Goal: Task Accomplishment & Management: Manage account settings

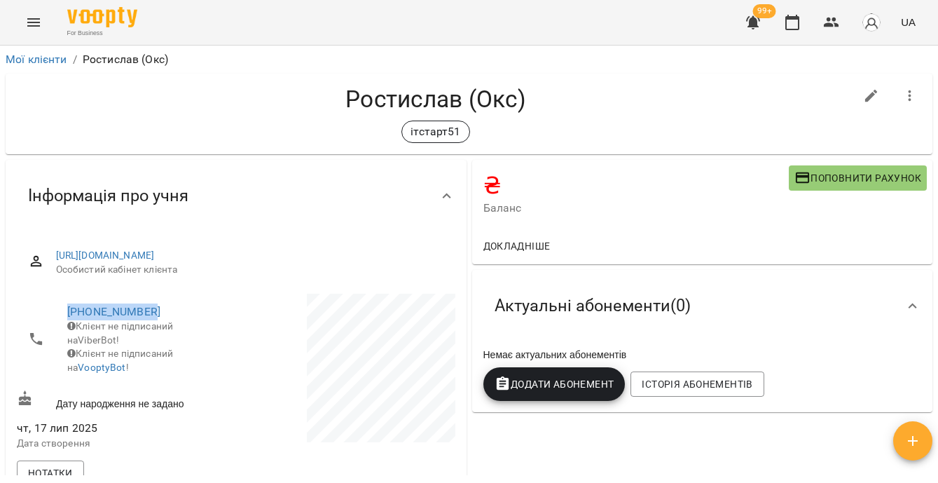
click at [909, 99] on icon "button" at bounding box center [910, 95] width 3 height 11
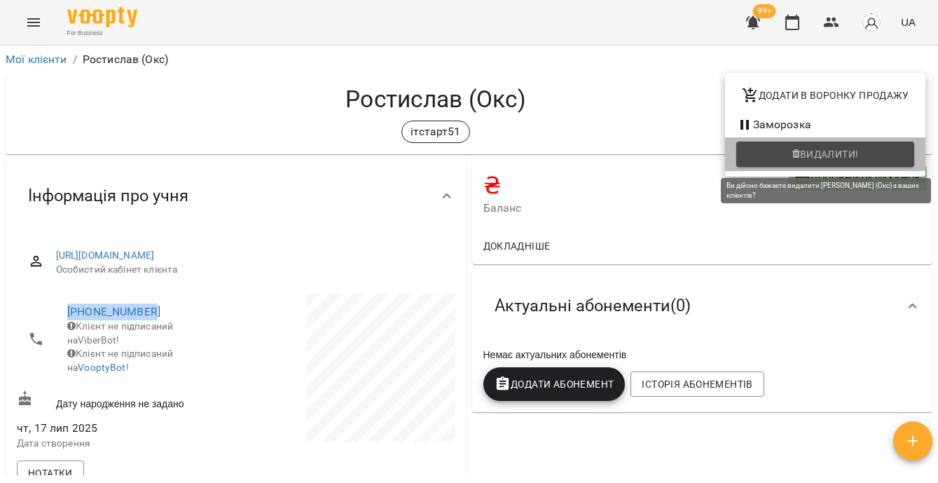
click at [791, 153] on span "Видалити!" at bounding box center [826, 154] width 156 height 17
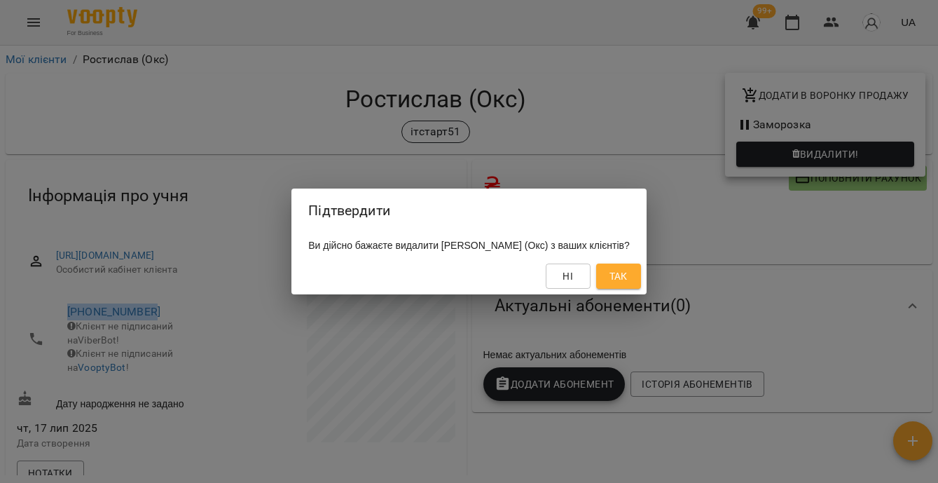
click at [624, 274] on span "Так" at bounding box center [619, 276] width 18 height 17
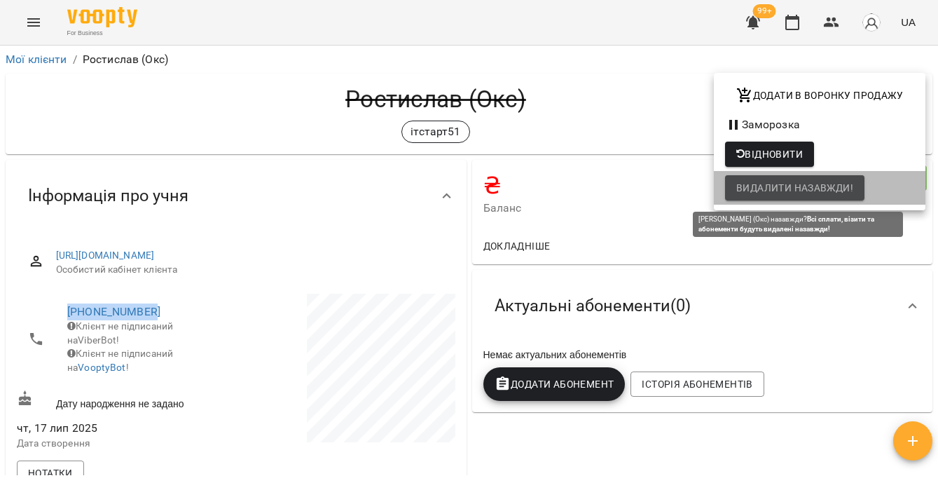
click at [778, 193] on span "Видалити назавжди!" at bounding box center [794, 187] width 117 height 17
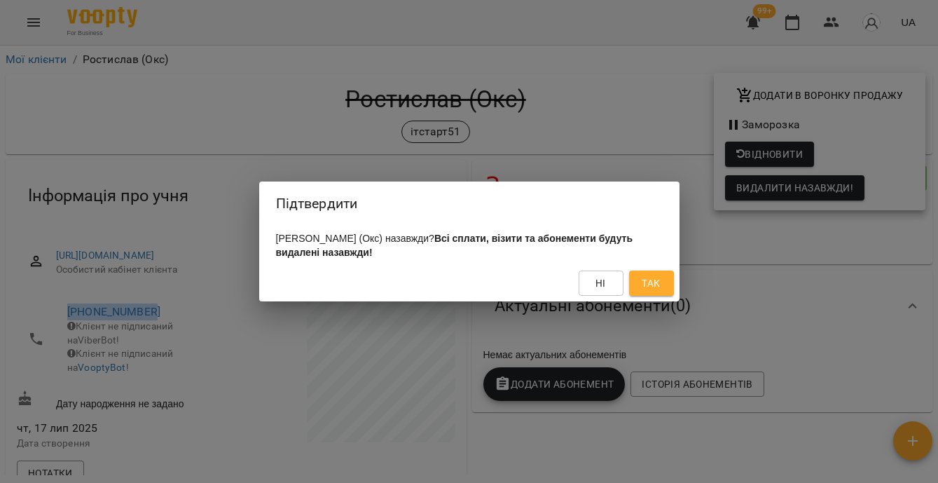
click at [656, 289] on span "Так" at bounding box center [651, 283] width 18 height 17
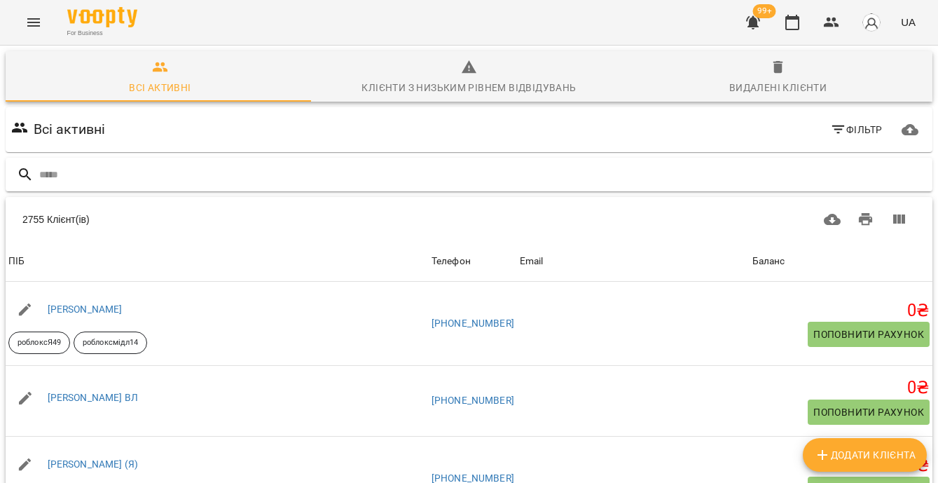
click at [224, 174] on input "text" at bounding box center [483, 174] width 888 height 23
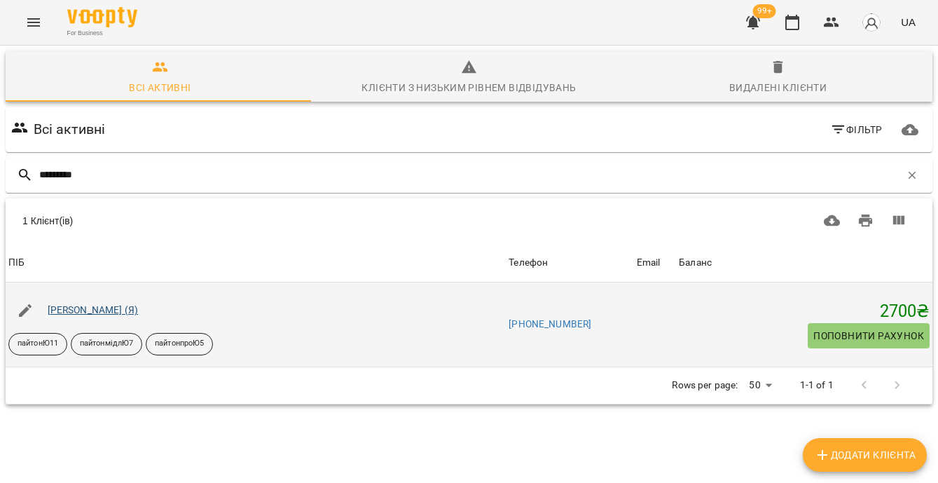
type input "*********"
click at [123, 315] on link "[PERSON_NAME] (Я)" at bounding box center [93, 309] width 91 height 11
